Goal: Information Seeking & Learning: Learn about a topic

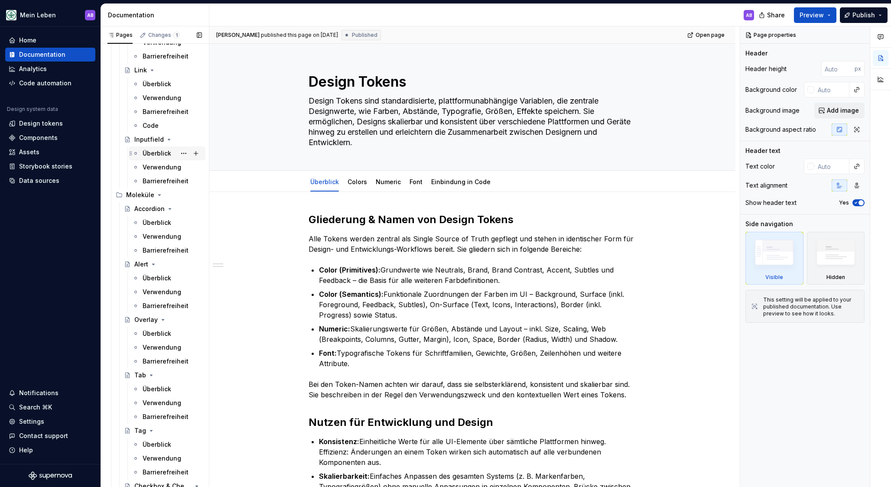
scroll to position [432, 0]
click at [146, 139] on div "Inputfield" at bounding box center [148, 137] width 29 height 9
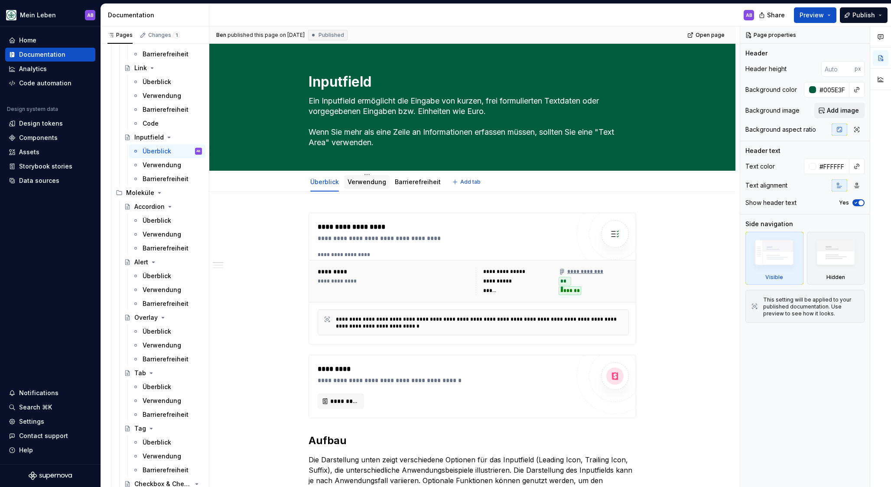
click at [375, 186] on div "Verwendung" at bounding box center [367, 182] width 39 height 9
click at [361, 186] on div "Verwendung" at bounding box center [367, 182] width 39 height 9
click at [360, 183] on link "Verwendung" at bounding box center [367, 181] width 39 height 7
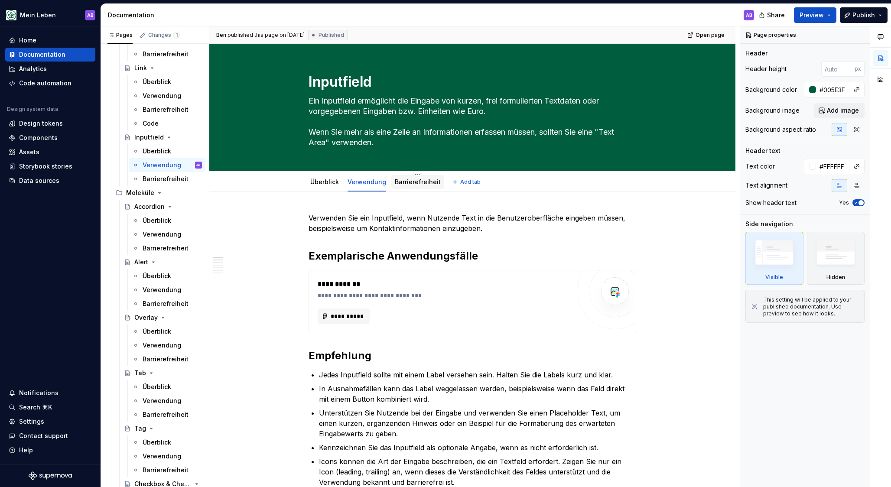
click at [413, 180] on link "Barrierefreiheit" at bounding box center [418, 181] width 46 height 7
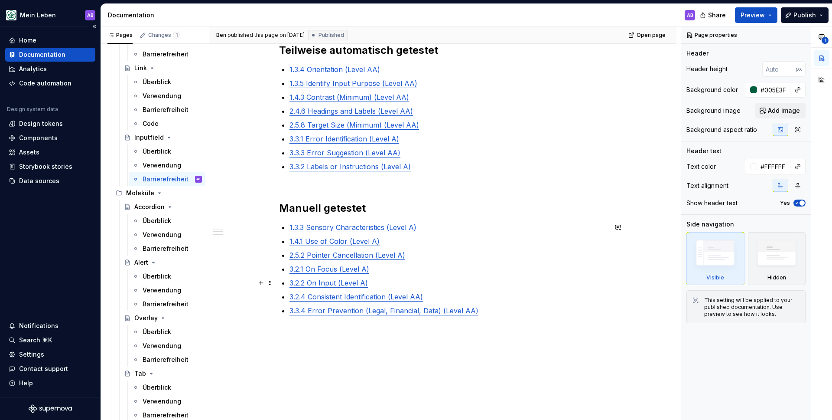
scroll to position [327, 0]
type textarea "*"
